Goal: Find specific page/section: Find specific page/section

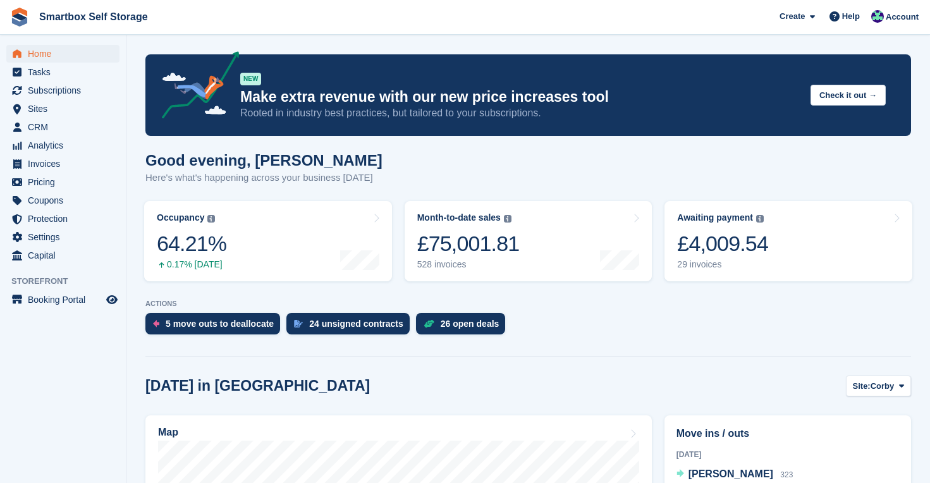
click at [36, 56] on span "Home" at bounding box center [66, 54] width 76 height 18
click at [49, 52] on span "Home" at bounding box center [66, 54] width 76 height 18
click at [36, 107] on span "Sites" at bounding box center [66, 109] width 76 height 18
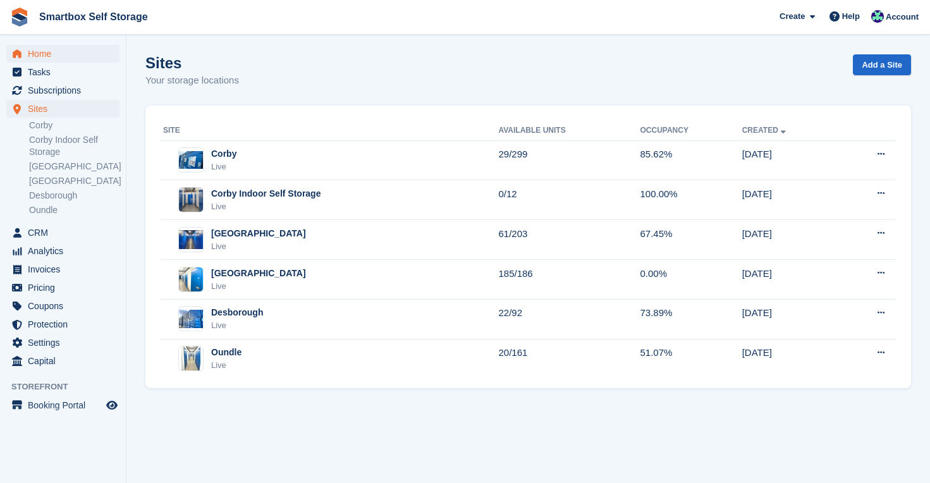
click at [45, 52] on span "Home" at bounding box center [66, 54] width 76 height 18
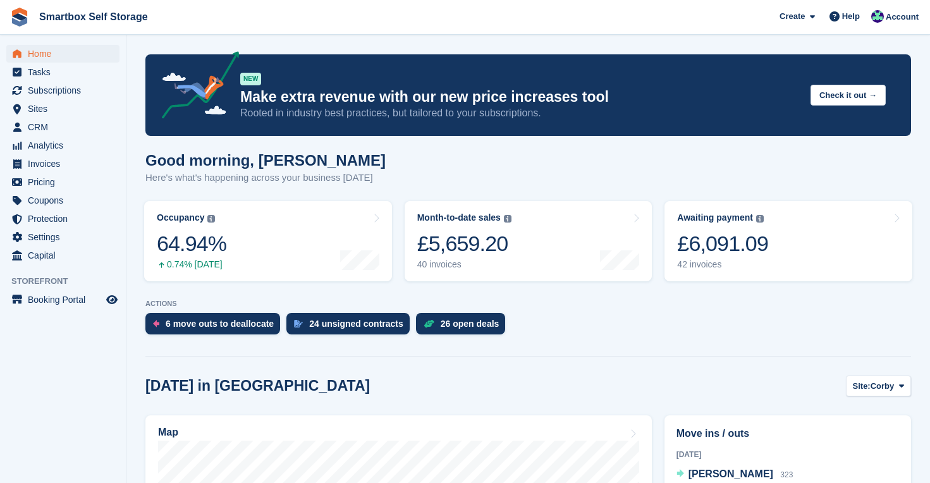
scroll to position [298, 0]
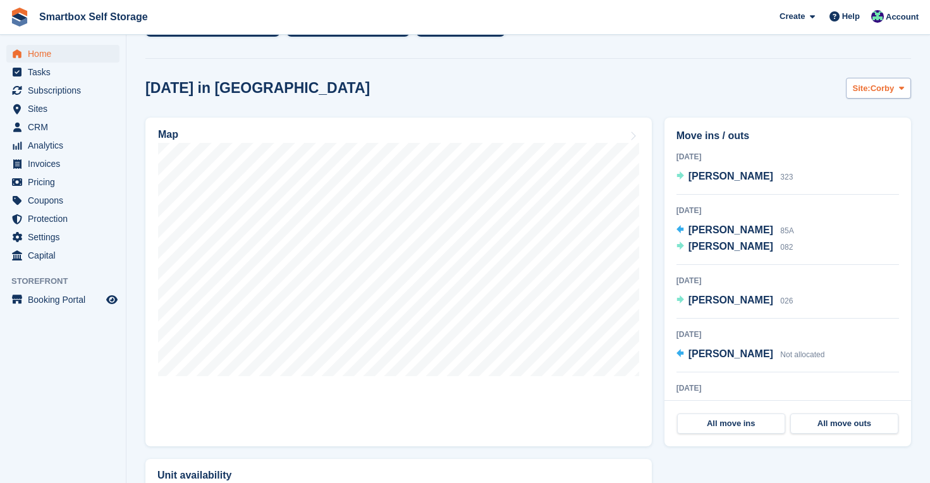
click at [893, 83] on span "Corby" at bounding box center [883, 88] width 24 height 13
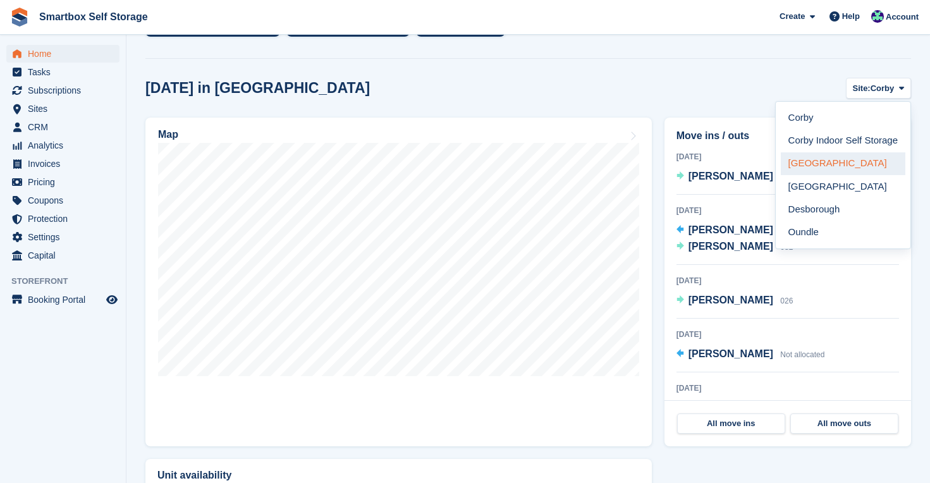
click at [851, 159] on link "[GEOGRAPHIC_DATA]" at bounding box center [843, 163] width 125 height 23
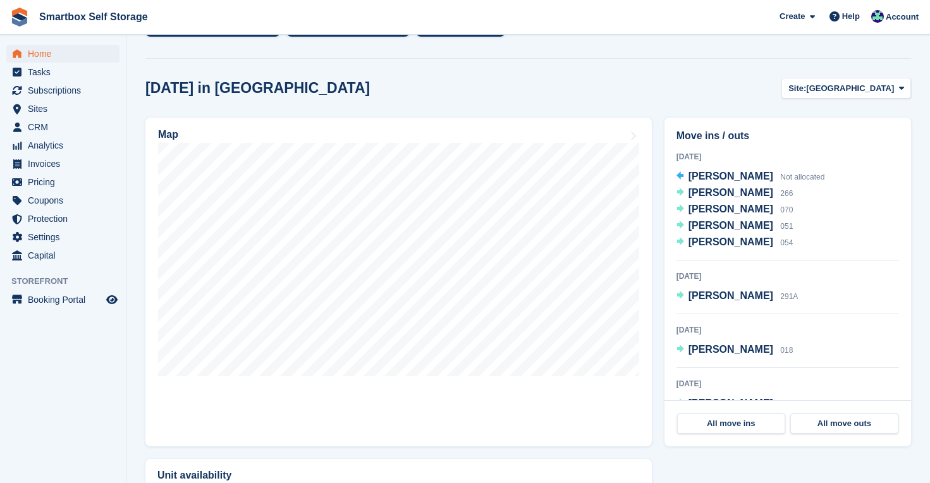
scroll to position [0, 0]
click at [879, 88] on span "[GEOGRAPHIC_DATA]" at bounding box center [850, 88] width 88 height 13
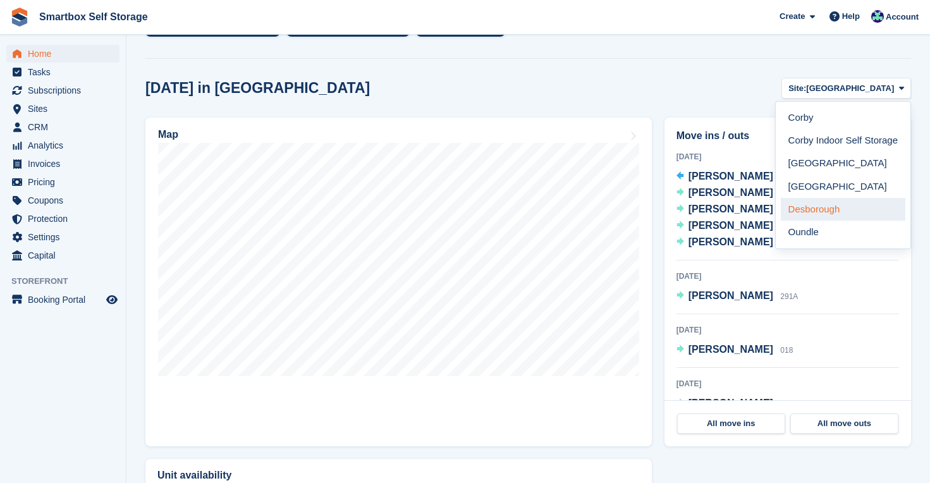
click at [841, 201] on link "Desborough" at bounding box center [843, 209] width 125 height 23
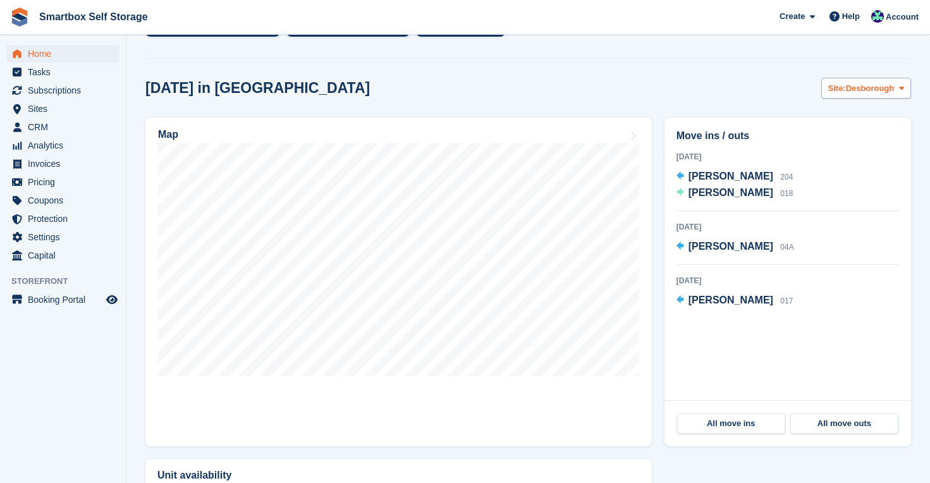
click at [859, 87] on span "Desborough" at bounding box center [870, 88] width 49 height 13
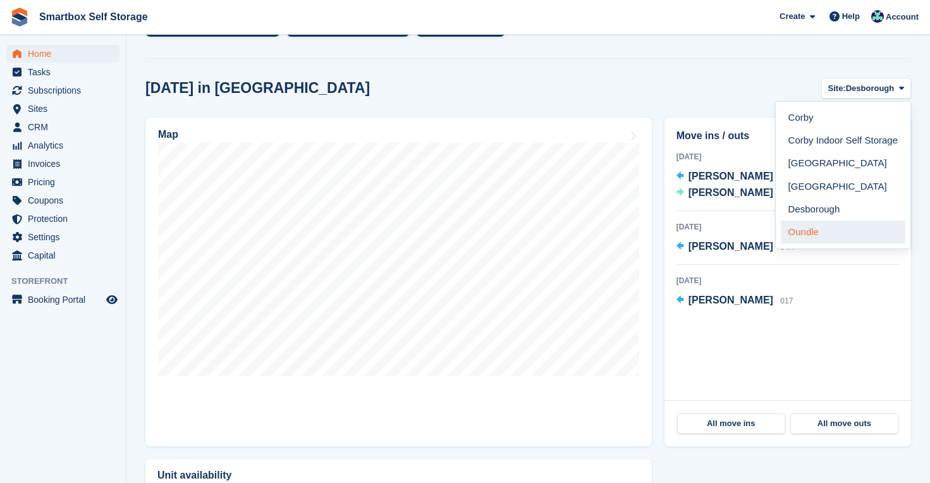
click at [850, 235] on link "Oundle" at bounding box center [843, 232] width 125 height 23
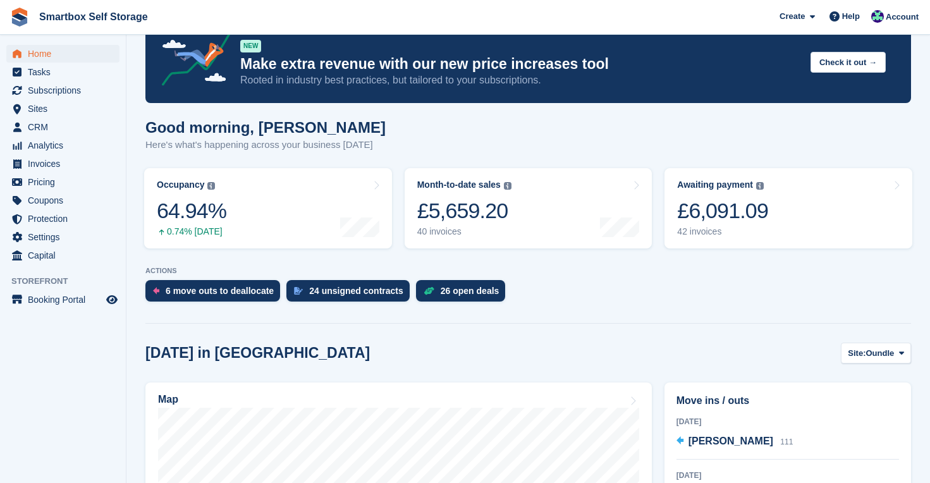
scroll to position [18, 0]
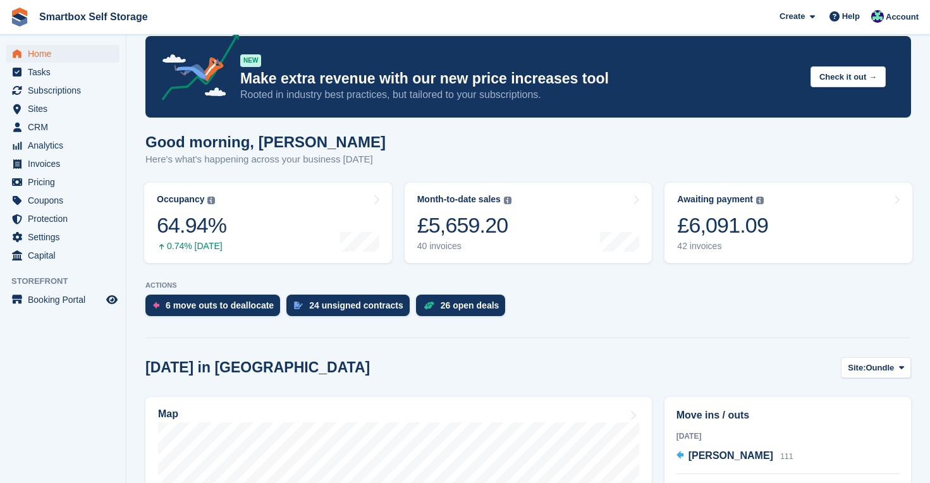
click at [46, 54] on span "Home" at bounding box center [66, 54] width 76 height 18
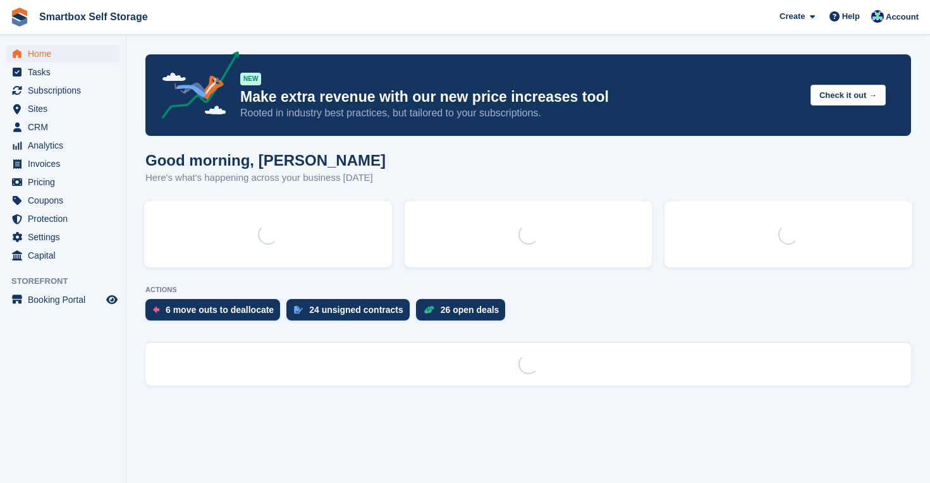
scroll to position [0, 0]
